Goal: Task Accomplishment & Management: Manage account settings

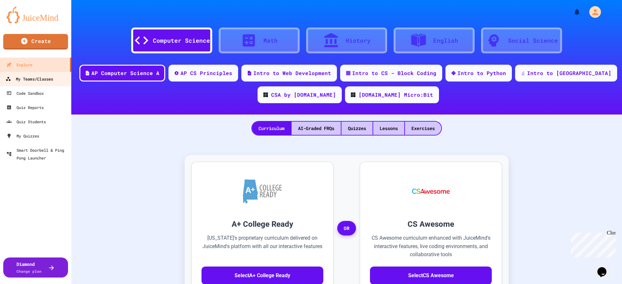
click at [27, 73] on link "My Teams/Classes" at bounding box center [36, 79] width 74 height 15
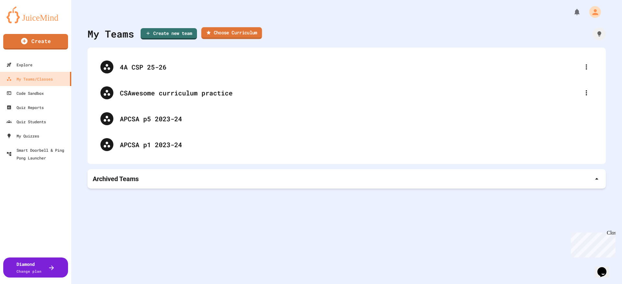
click at [247, 31] on link "Choose Curriculum" at bounding box center [231, 33] width 61 height 12
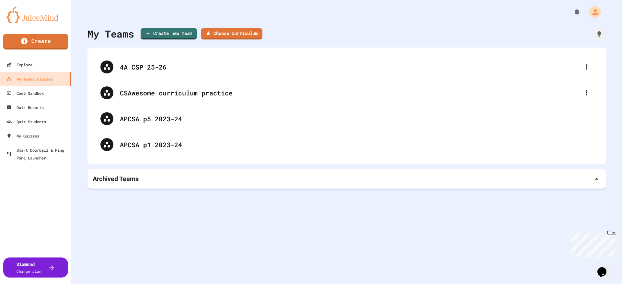
scroll to position [0, 0]
type input "**********"
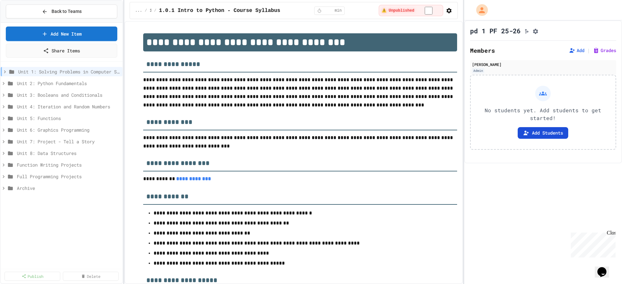
click at [543, 135] on button "Add Students" at bounding box center [543, 133] width 51 height 12
click at [5, 72] on icon at bounding box center [5, 72] width 6 height 6
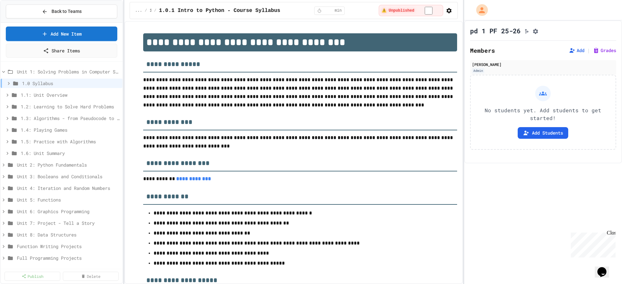
click at [5, 72] on icon at bounding box center [4, 72] width 6 height 6
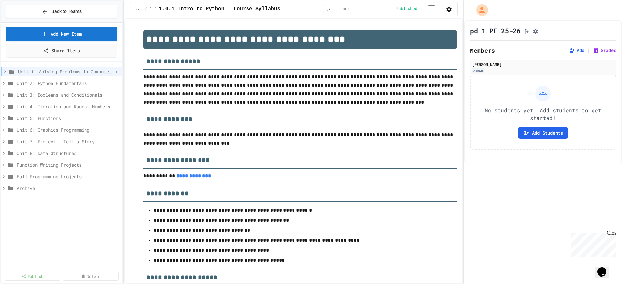
click at [1, 69] on div "Unit 1: Solving Problems in Computer Science" at bounding box center [62, 71] width 122 height 9
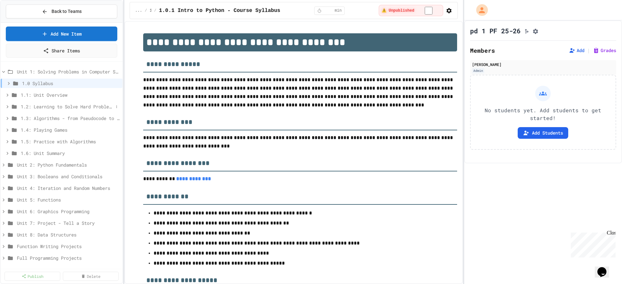
scroll to position [13, 0]
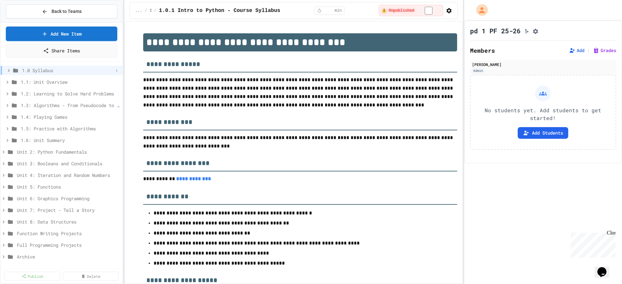
click at [9, 71] on icon at bounding box center [9, 70] width 2 height 3
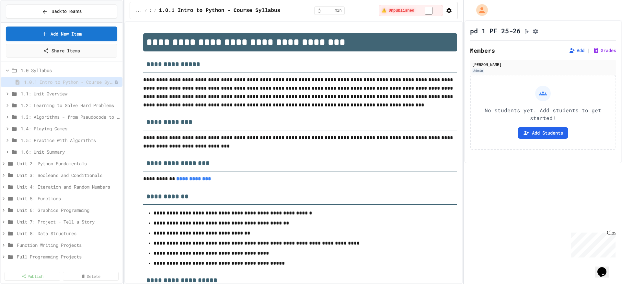
click at [9, 71] on icon at bounding box center [8, 71] width 6 height 6
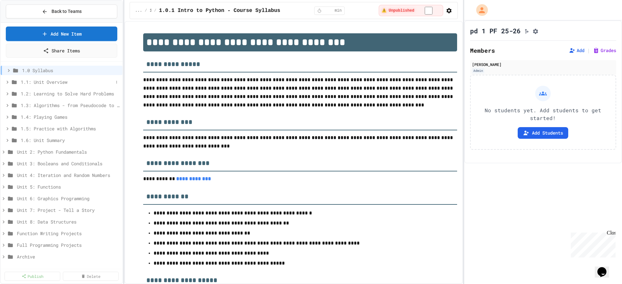
click at [10, 83] on icon at bounding box center [8, 82] width 6 height 6
click at [5, 82] on icon at bounding box center [8, 82] width 6 height 6
click at [6, 82] on icon at bounding box center [8, 82] width 6 height 6
click at [4, 152] on icon at bounding box center [4, 152] width 2 height 3
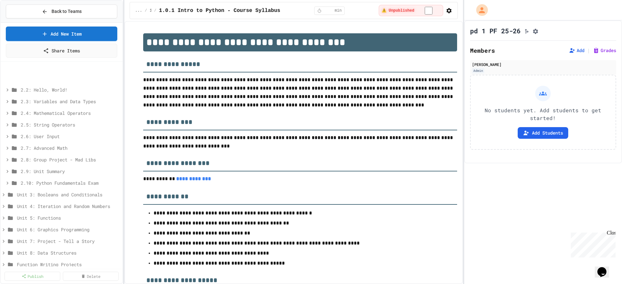
scroll to position [141, 0]
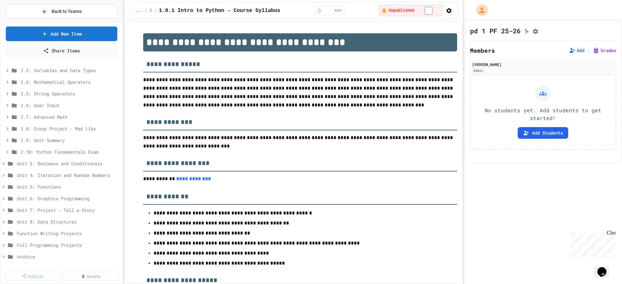
click at [0, 255] on div "Back to Teams Add New Item Share Items 2.2: Hello, World! 2.3: Variables and Da…" at bounding box center [61, 142] width 123 height 284
click at [5, 257] on icon at bounding box center [4, 257] width 6 height 6
click at [29, 260] on span "Archive" at bounding box center [65, 257] width 97 height 7
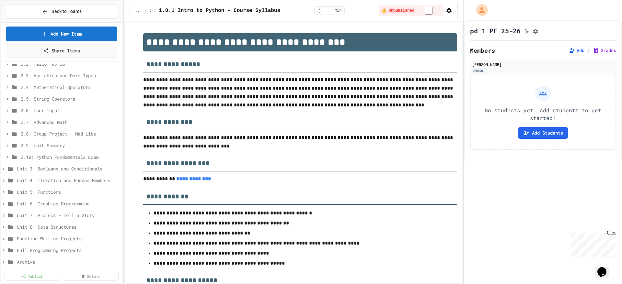
click at [29, 260] on span "Archive" at bounding box center [68, 262] width 103 height 7
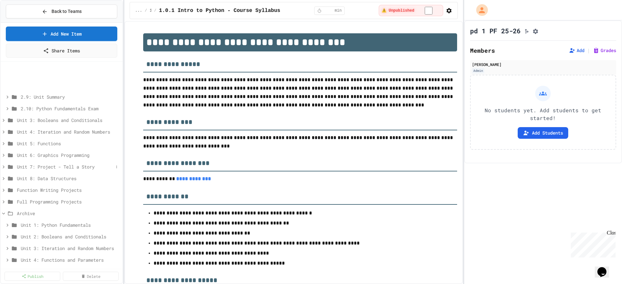
scroll to position [223, 0]
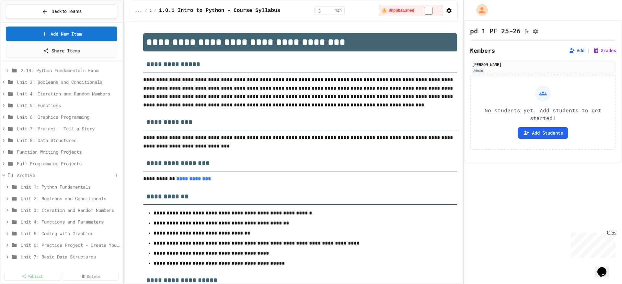
click at [2, 176] on icon at bounding box center [4, 176] width 6 height 6
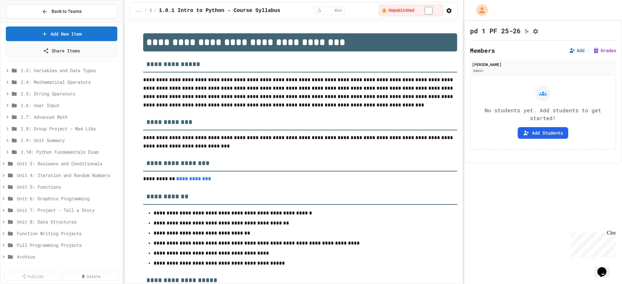
scroll to position [141, 0]
click at [5, 246] on icon at bounding box center [4, 246] width 6 height 6
click at [4, 198] on icon at bounding box center [4, 198] width 2 height 3
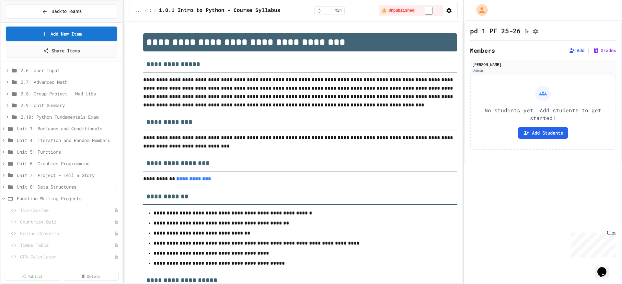
click at [8, 191] on div "Unit 8: Data Structures" at bounding box center [62, 186] width 122 height 9
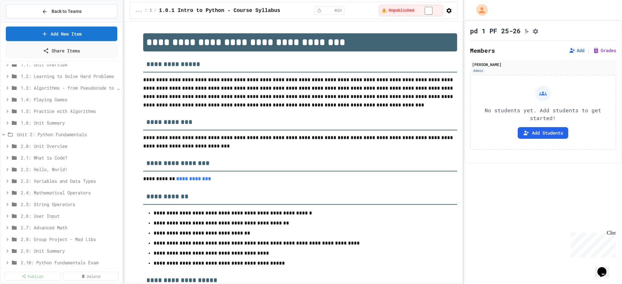
scroll to position [0, 0]
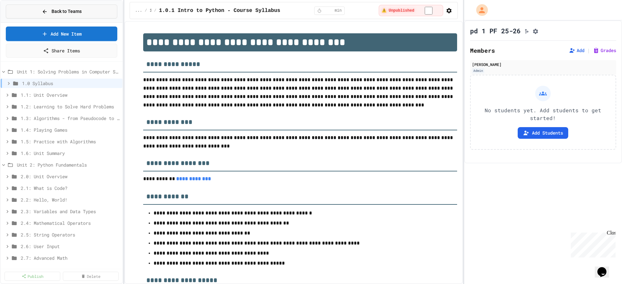
click at [63, 9] on span "Back to Teams" at bounding box center [66, 11] width 30 height 7
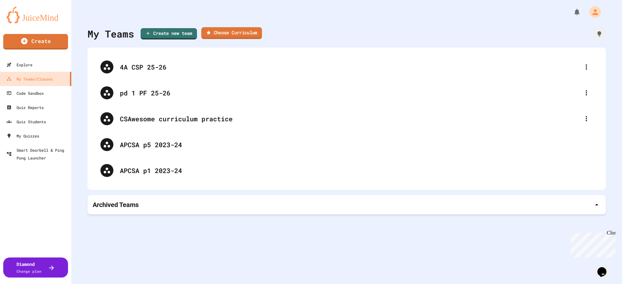
click at [227, 31] on link "Choose Curriculum" at bounding box center [231, 33] width 61 height 12
type input "*"
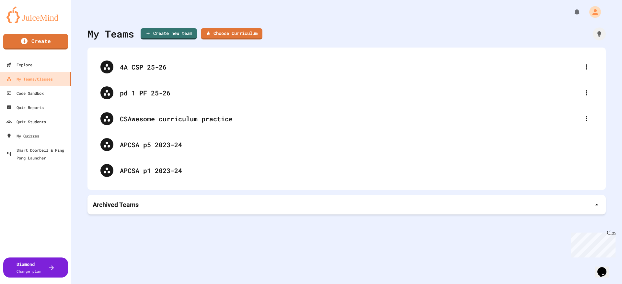
type input "**********"
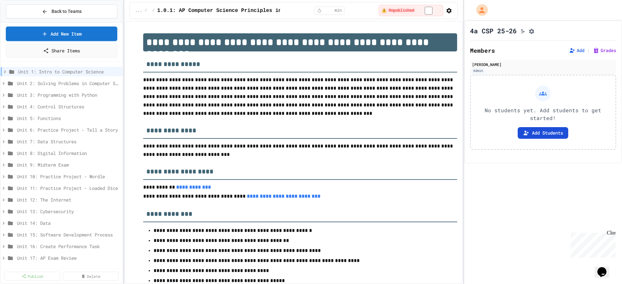
click at [549, 134] on button "Add Students" at bounding box center [543, 133] width 51 height 12
click at [85, 10] on button "Back to Teams" at bounding box center [61, 12] width 111 height 14
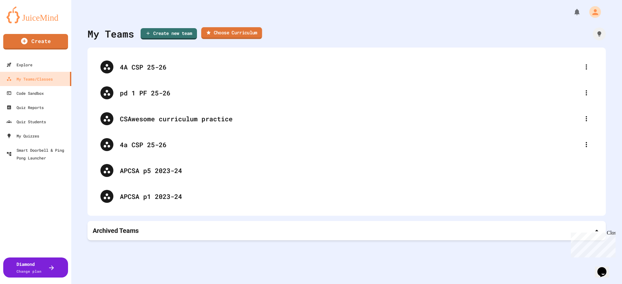
click at [237, 29] on link "Choose Curriculum" at bounding box center [231, 33] width 61 height 12
type input "**********"
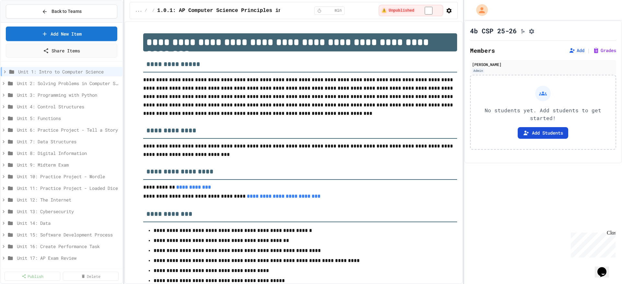
click at [547, 136] on button "Add Students" at bounding box center [543, 133] width 51 height 12
click at [59, 9] on span "Back to Teams" at bounding box center [66, 11] width 30 height 7
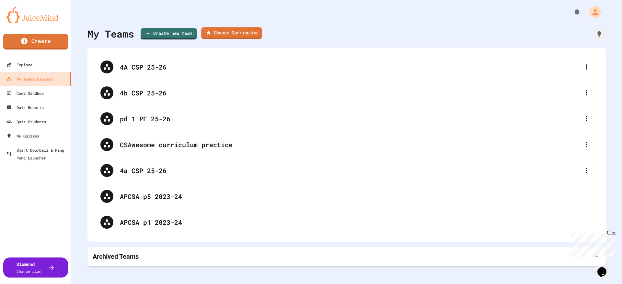
click at [238, 31] on link "Choose Curriculum" at bounding box center [231, 33] width 61 height 12
type input "**********"
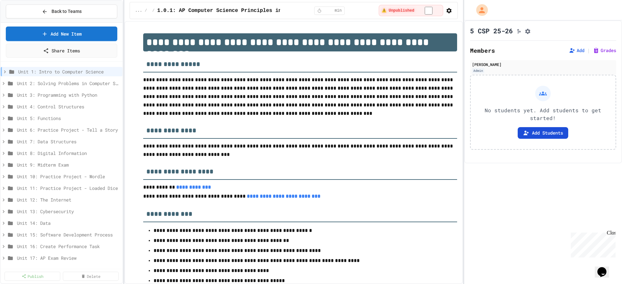
click at [549, 133] on button "Add Students" at bounding box center [543, 133] width 51 height 12
click at [80, 13] on span "Back to Teams" at bounding box center [66, 11] width 30 height 7
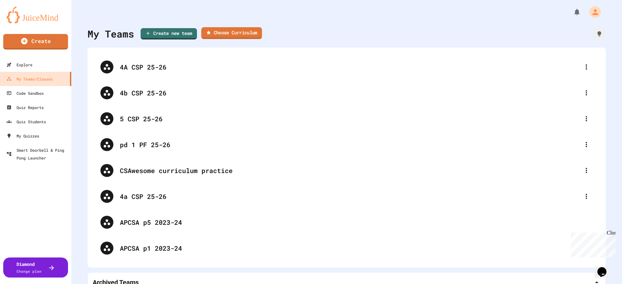
click at [231, 32] on link "Choose Curriculum" at bounding box center [231, 33] width 61 height 12
type input "**********"
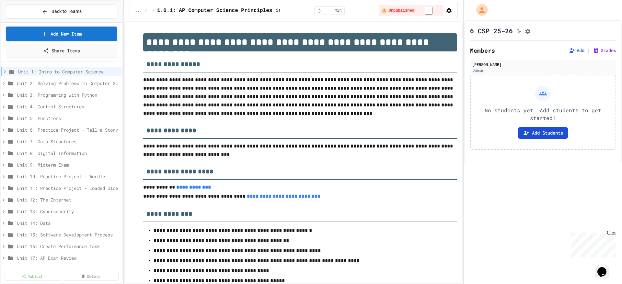
click at [527, 135] on button "Add Students" at bounding box center [543, 133] width 51 height 12
